Goal: Transaction & Acquisition: Purchase product/service

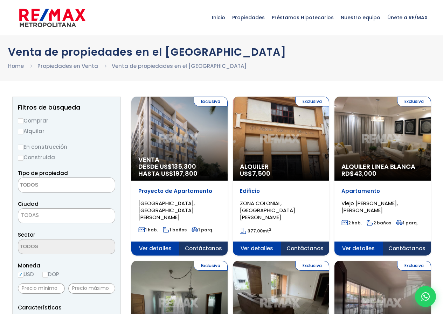
select select
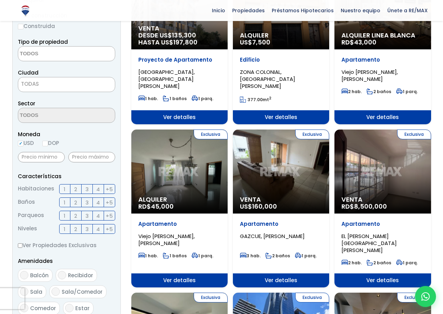
scroll to position [140, 0]
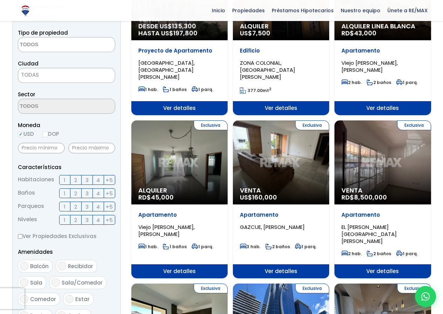
click at [49, 133] on label "DOP" at bounding box center [50, 134] width 17 height 9
click at [0, 0] on input "DOP" at bounding box center [0, 0] width 0 height 0
click at [47, 134] on input "DOP" at bounding box center [45, 135] width 6 height 6
radio input "true"
click at [88, 179] on span "3" at bounding box center [86, 180] width 3 height 9
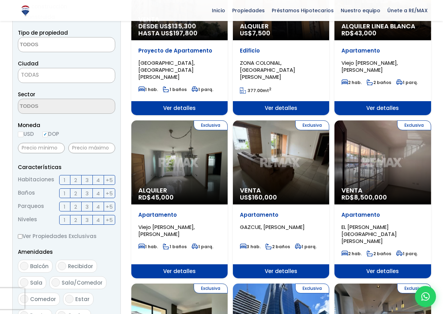
click at [0, 0] on input "3" at bounding box center [0, 0] width 0 height 0
click at [85, 192] on label "3" at bounding box center [87, 193] width 11 height 10
click at [0, 0] on input "3" at bounding box center [0, 0] width 0 height 0
click at [79, 195] on label "2" at bounding box center [75, 193] width 11 height 10
click at [0, 0] on input "2" at bounding box center [0, 0] width 0 height 0
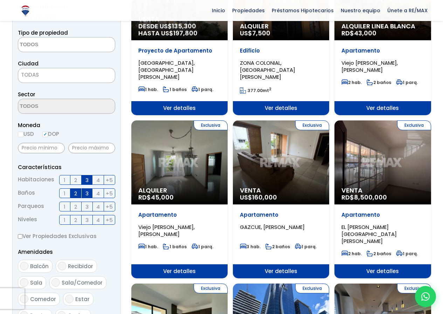
click at [85, 192] on label "3" at bounding box center [87, 193] width 11 height 10
click at [0, 0] on input "3" at bounding box center [0, 0] width 0 height 0
drag, startPoint x: 89, startPoint y: 191, endPoint x: 86, endPoint y: 193, distance: 4.1
click at [89, 192] on label "3" at bounding box center [87, 193] width 11 height 10
click at [0, 0] on input "3" at bounding box center [0, 0] width 0 height 0
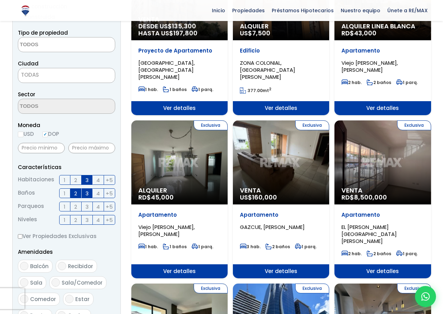
click at [76, 193] on span "2" at bounding box center [75, 193] width 3 height 9
click at [0, 0] on input "2" at bounding box center [0, 0] width 0 height 0
click at [75, 207] on span "2" at bounding box center [75, 206] width 3 height 9
click at [0, 0] on input "2" at bounding box center [0, 0] width 0 height 0
click at [81, 220] on label "2" at bounding box center [75, 220] width 11 height 10
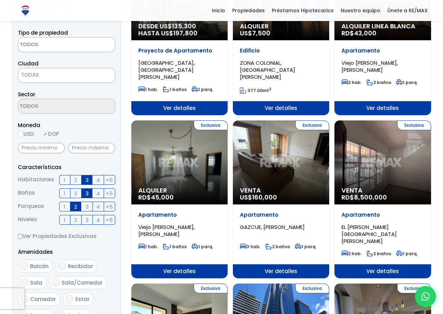
click at [0, 0] on input "2" at bounding box center [0, 0] width 0 height 0
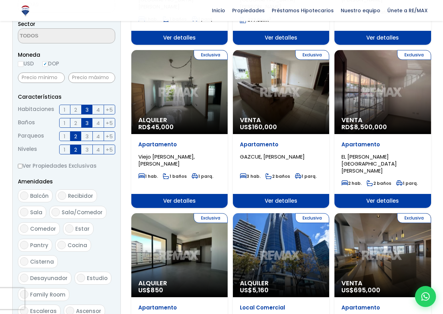
scroll to position [245, 0]
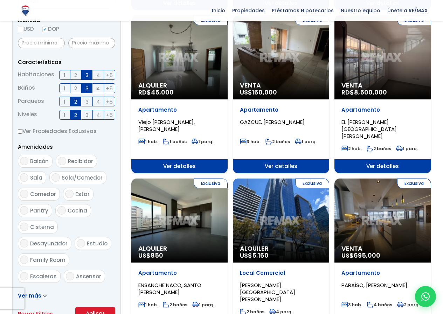
click at [23, 159] on input "Balcón" at bounding box center [24, 161] width 8 height 8
checkbox input "true"
click at [57, 176] on input "Sala/Comedor" at bounding box center [55, 177] width 8 height 8
checkbox input "true"
drag, startPoint x: 72, startPoint y: 196, endPoint x: 64, endPoint y: 208, distance: 14.2
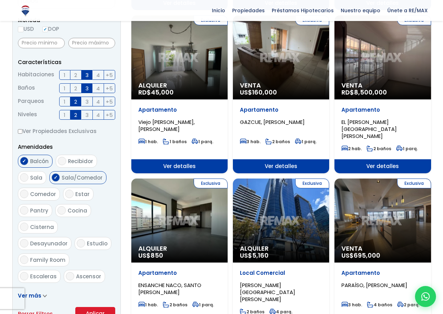
click at [71, 197] on label "Estar" at bounding box center [78, 194] width 30 height 13
click at [71, 197] on input "Estar" at bounding box center [69, 194] width 8 height 8
checkbox input "true"
click at [61, 212] on input "Cocina" at bounding box center [61, 210] width 8 height 8
checkbox input "true"
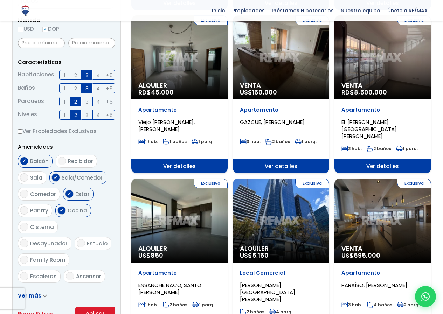
drag, startPoint x: 24, startPoint y: 230, endPoint x: 33, endPoint y: 230, distance: 8.8
click at [26, 230] on input "Cisterna" at bounding box center [24, 227] width 8 height 8
checkbox input "true"
click at [28, 239] on input "Desayunador" at bounding box center [24, 243] width 8 height 8
checkbox input "true"
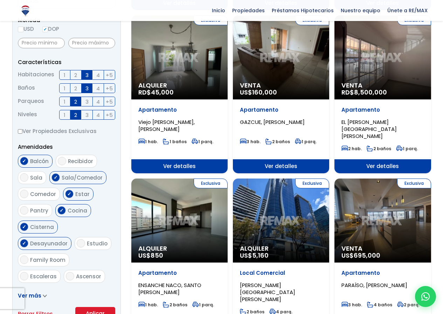
click at [28, 256] on input "Family Room" at bounding box center [24, 260] width 8 height 8
checkbox input "true"
drag, startPoint x: 29, startPoint y: 244, endPoint x: 33, endPoint y: 246, distance: 4.4
click at [75, 244] on label "Estudio" at bounding box center [93, 243] width 37 height 13
click at [77, 244] on input "Estudio" at bounding box center [81, 243] width 8 height 8
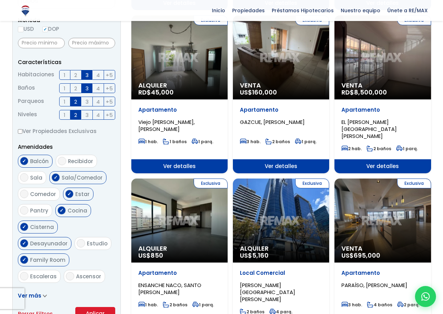
checkbox input "true"
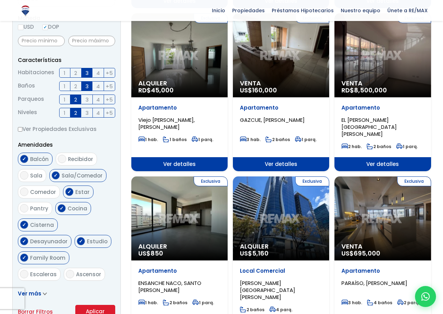
scroll to position [280, 0]
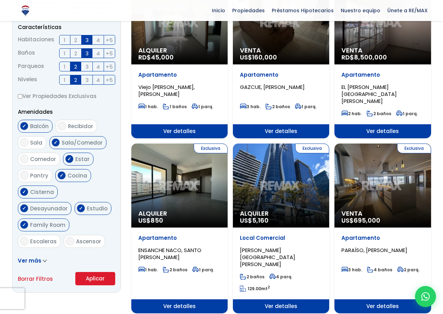
drag, startPoint x: 33, startPoint y: 231, endPoint x: 65, endPoint y: 233, distance: 31.5
click at [36, 235] on label "Escaleras" at bounding box center [39, 241] width 43 height 13
drag, startPoint x: 26, startPoint y: 222, endPoint x: 33, endPoint y: 222, distance: 7.0
click at [26, 237] on input "Escaleras" at bounding box center [24, 241] width 8 height 8
checkbox input "true"
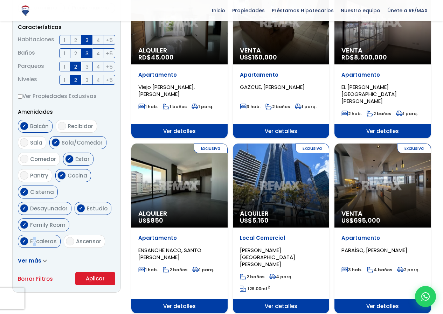
drag, startPoint x: 27, startPoint y: 223, endPoint x: 48, endPoint y: 226, distance: 21.2
click at [30, 235] on label "Escaleras" at bounding box center [39, 241] width 43 height 13
drag, startPoint x: 69, startPoint y: 224, endPoint x: 44, endPoint y: 223, distance: 25.6
click at [68, 237] on input "Ascensor" at bounding box center [70, 241] width 8 height 8
checkbox input "true"
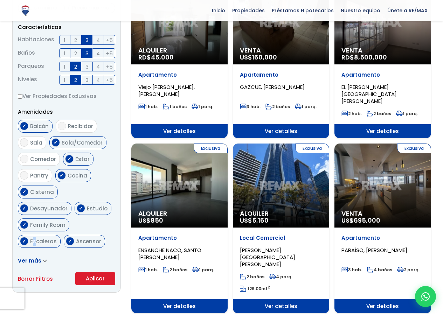
click at [21, 237] on input "Escaleras" at bounding box center [24, 241] width 8 height 8
checkbox input "false"
drag, startPoint x: 25, startPoint y: 240, endPoint x: 48, endPoint y: 249, distance: 24.5
click at [30, 251] on label "Terraza techada" at bounding box center [49, 257] width 62 height 13
drag, startPoint x: 26, startPoint y: 240, endPoint x: 48, endPoint y: 242, distance: 21.4
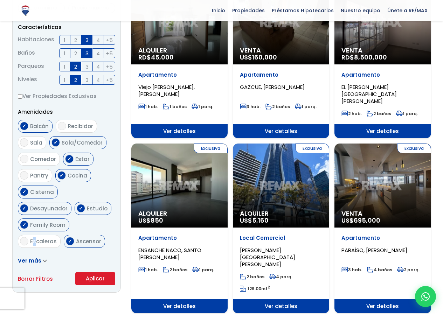
click at [27, 254] on input "Terraza techada" at bounding box center [24, 258] width 8 height 8
checkbox input "true"
click at [88, 279] on button "Aplicar" at bounding box center [95, 278] width 40 height 13
click at [96, 278] on button "Aplicar" at bounding box center [95, 278] width 40 height 13
click at [97, 278] on button "Aplicar" at bounding box center [95, 278] width 40 height 13
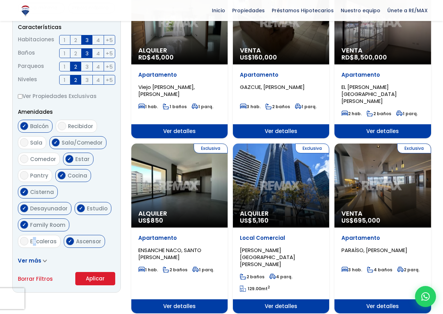
click at [97, 278] on button "Aplicar" at bounding box center [95, 278] width 40 height 13
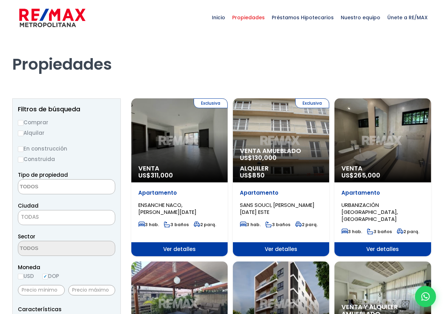
select select
click at [201, 181] on div "Venta US$ 311,000" at bounding box center [179, 174] width 96 height 18
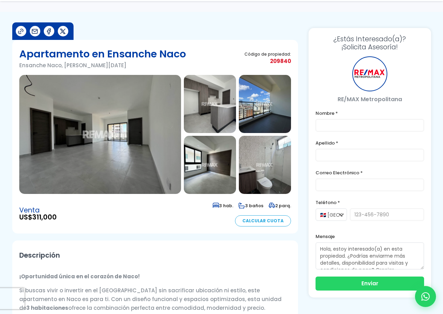
scroll to position [70, 0]
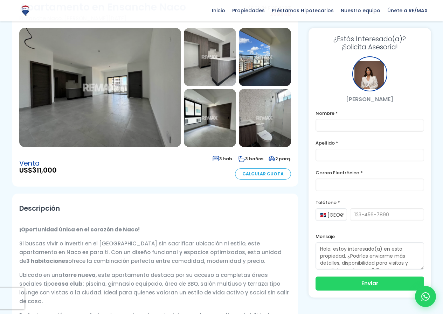
click at [130, 109] on img at bounding box center [100, 87] width 162 height 119
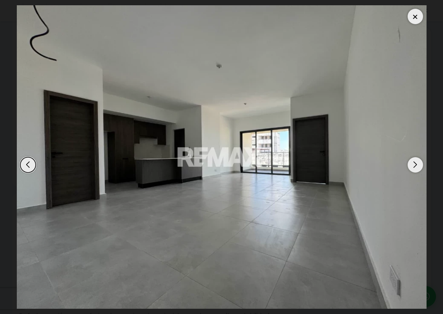
click at [411, 162] on div "Next slide" at bounding box center [415, 164] width 15 height 15
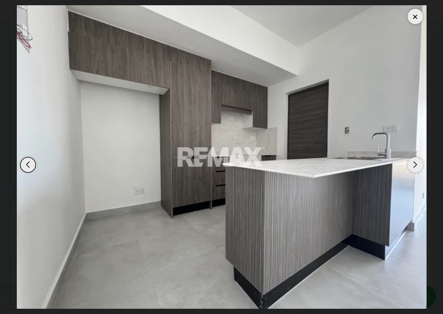
click at [411, 162] on div "Next slide" at bounding box center [415, 164] width 15 height 15
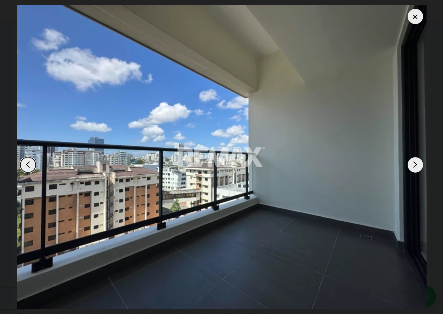
click at [411, 162] on div "Next slide" at bounding box center [415, 164] width 15 height 15
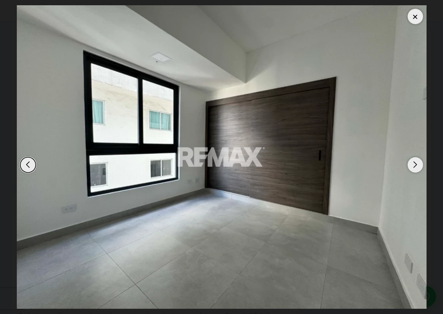
click at [411, 162] on div "Next slide" at bounding box center [415, 164] width 15 height 15
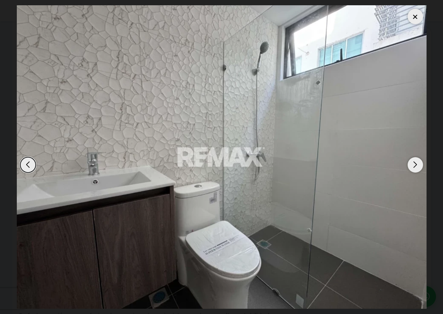
click at [407, 166] on img "5 / 9" at bounding box center [222, 157] width 410 height 304
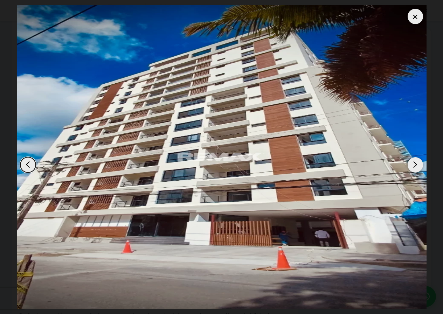
click at [407, 166] on img "9 / 9" at bounding box center [222, 157] width 410 height 304
click at [416, 15] on div at bounding box center [415, 16] width 15 height 15
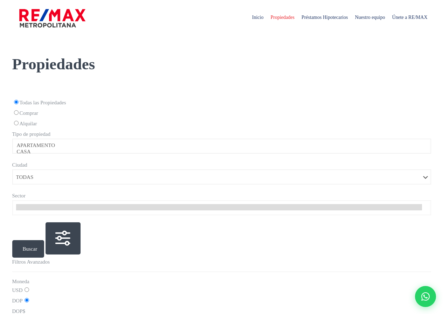
select select
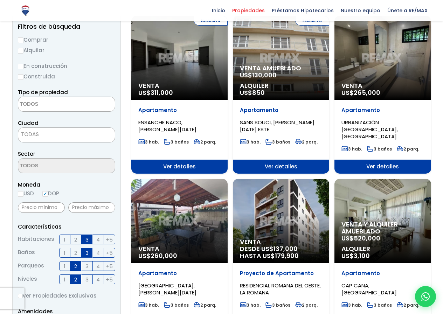
scroll to position [70, 0]
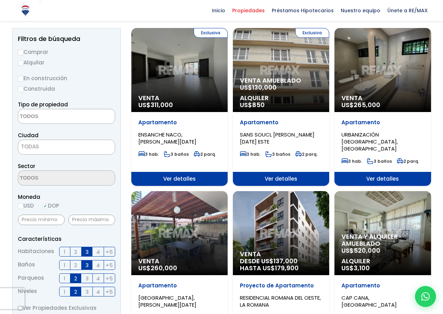
click at [402, 130] on div "Apartamento URBANIZACIÓN BUENA VISTA NORTE, LA ROMANA" at bounding box center [382, 135] width 82 height 33
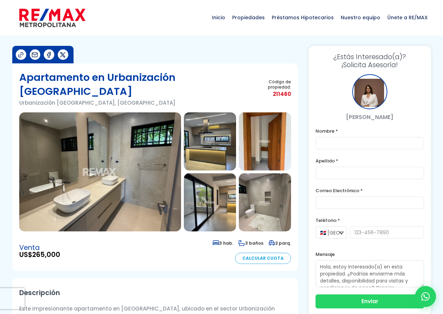
click at [146, 162] on img at bounding box center [100, 171] width 162 height 119
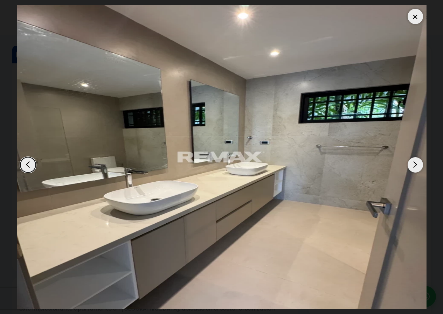
click at [418, 165] on div "Next slide" at bounding box center [415, 164] width 15 height 15
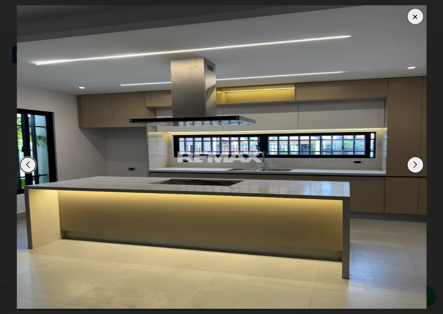
click at [412, 163] on div "Next slide" at bounding box center [415, 164] width 15 height 15
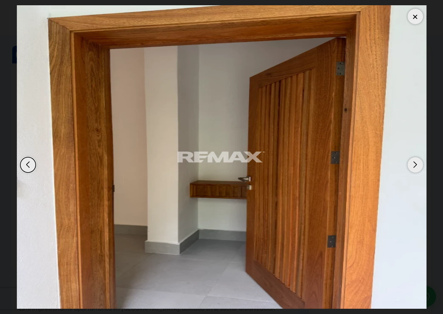
click at [415, 167] on div "Next slide" at bounding box center [415, 164] width 15 height 15
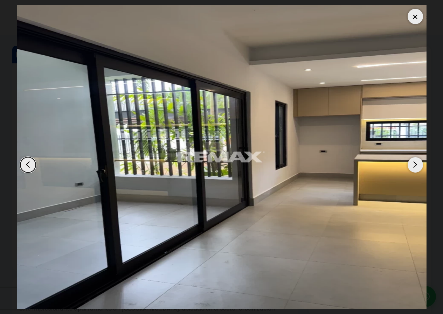
click at [415, 167] on div "Next slide" at bounding box center [415, 164] width 15 height 15
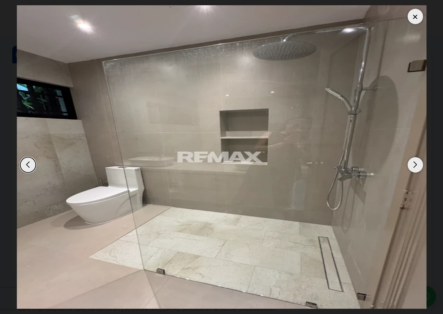
click at [415, 167] on div "Next slide" at bounding box center [415, 164] width 15 height 15
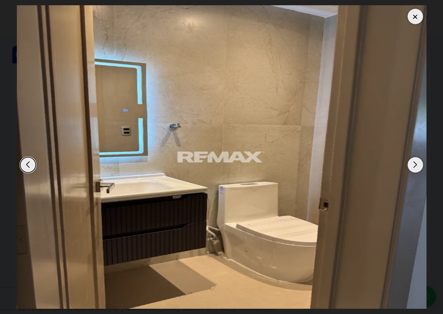
click at [415, 167] on div "Next slide" at bounding box center [415, 164] width 15 height 15
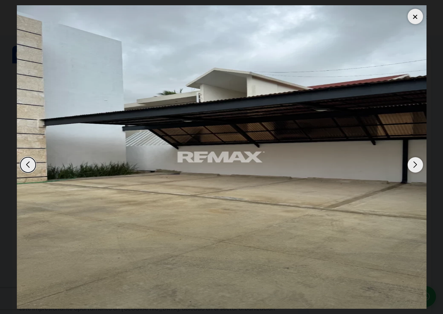
click at [415, 167] on div "Next slide" at bounding box center [415, 164] width 15 height 15
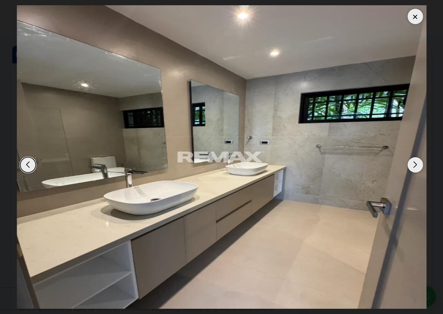
click at [415, 20] on div at bounding box center [415, 16] width 15 height 15
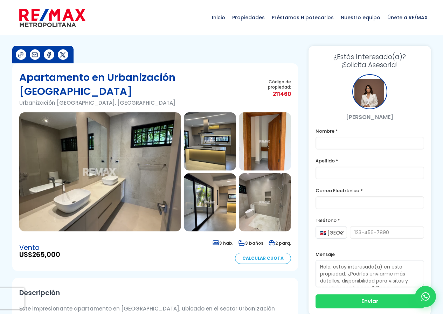
drag, startPoint x: 273, startPoint y: 251, endPoint x: 273, endPoint y: 261, distance: 10.5
click at [273, 258] on div "3 hab. 3 baños 2 parq. Calcular Cuota" at bounding box center [252, 251] width 78 height 26
click at [273, 261] on link "Calcular Cuota" at bounding box center [263, 258] width 56 height 11
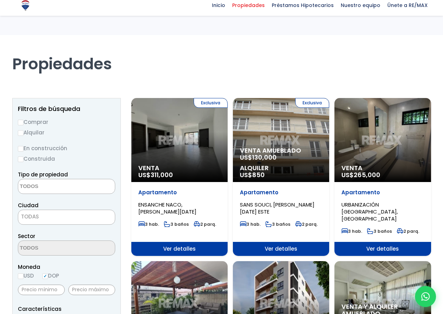
select select
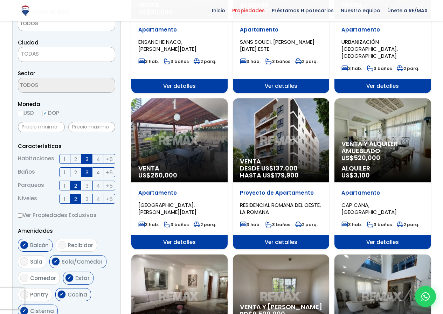
scroll to position [175, 0]
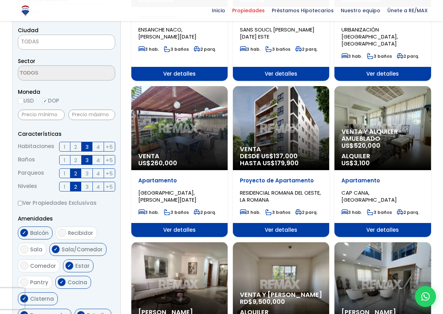
click at [398, 145] on div "Venta y alquiler amueblado US$ 520,000 Alquiler US$ 3,100" at bounding box center [382, 149] width 96 height 42
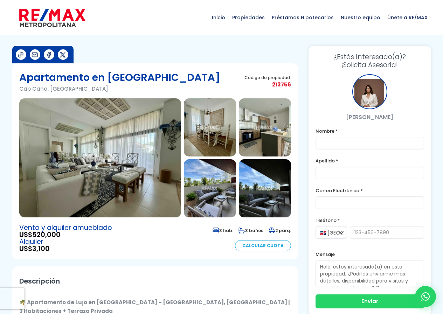
click at [167, 144] on img at bounding box center [100, 157] width 162 height 119
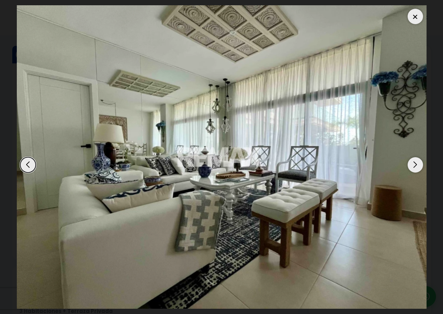
click at [409, 163] on div "Next slide" at bounding box center [415, 164] width 15 height 15
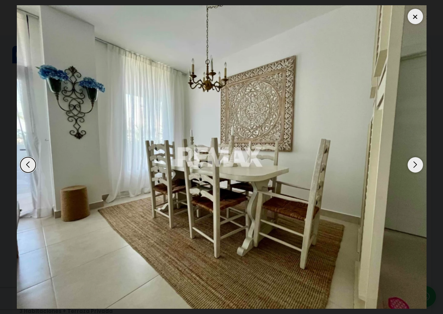
click at [417, 163] on div "Next slide" at bounding box center [415, 164] width 15 height 15
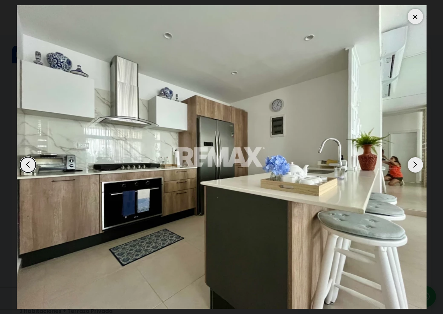
click at [416, 20] on div at bounding box center [415, 16] width 15 height 15
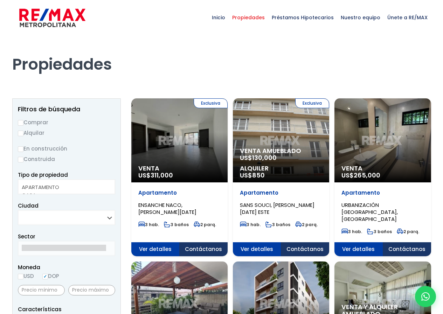
select select
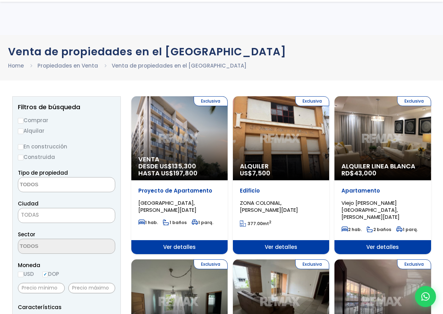
select select
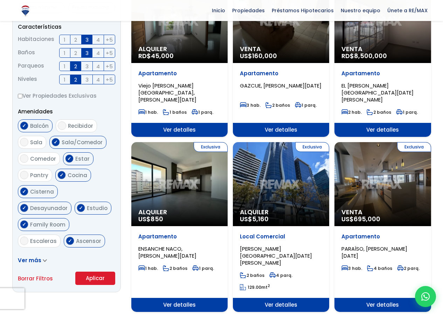
scroll to position [280, 0]
